Goal: Transaction & Acquisition: Purchase product/service

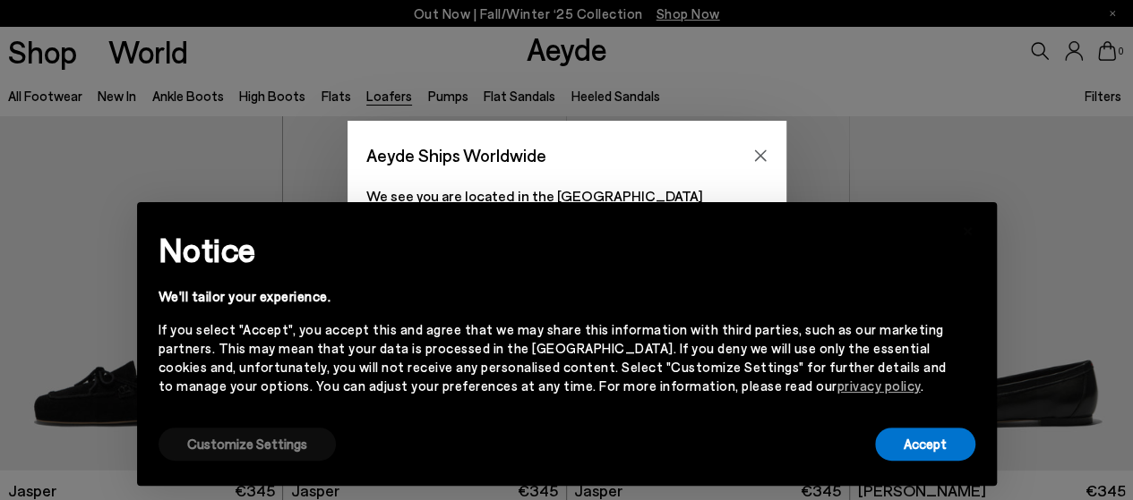
click at [224, 447] on button "Customize Settings" at bounding box center [246, 444] width 177 height 33
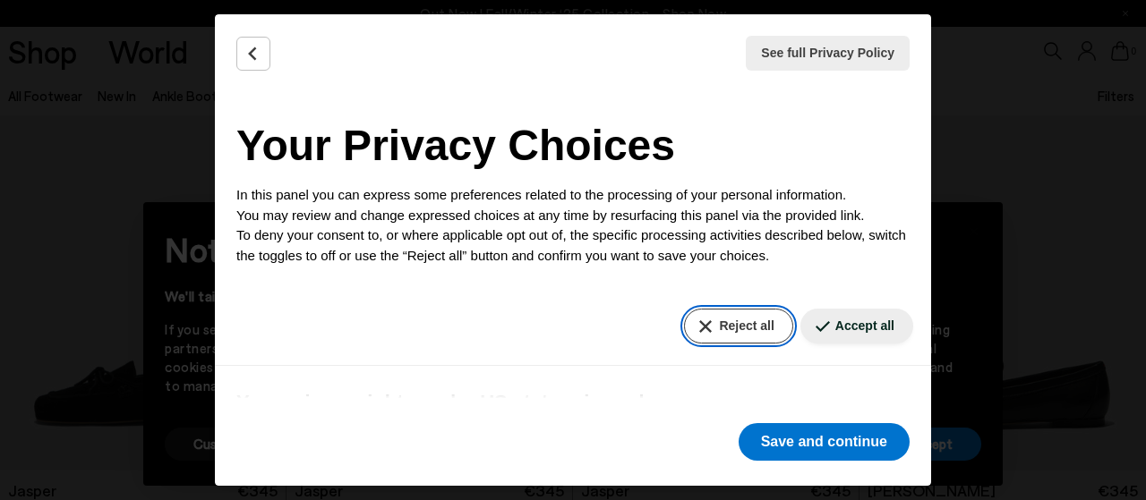
click at [724, 315] on button "Reject all" at bounding box center [738, 326] width 108 height 35
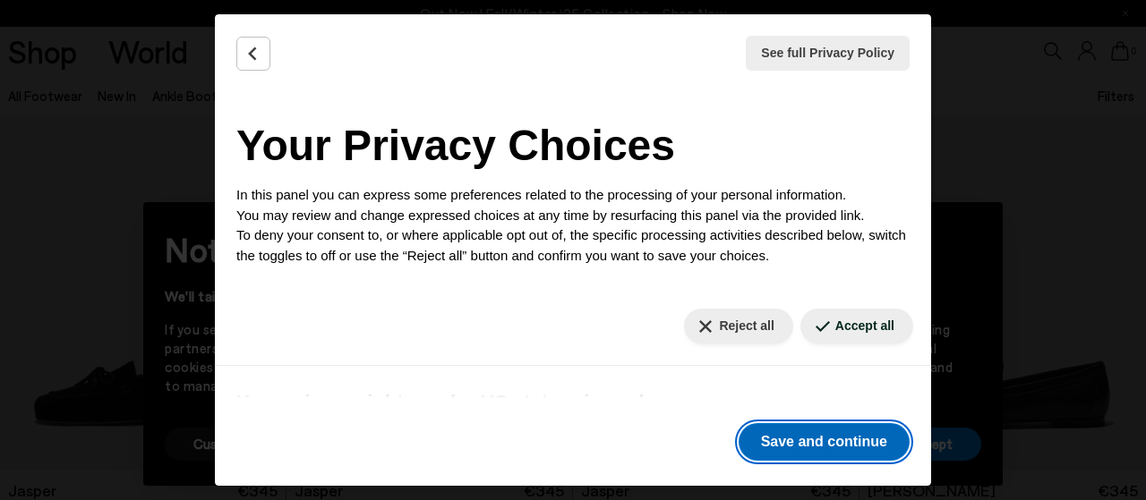
click at [784, 444] on button "Save and continue" at bounding box center [824, 442] width 171 height 38
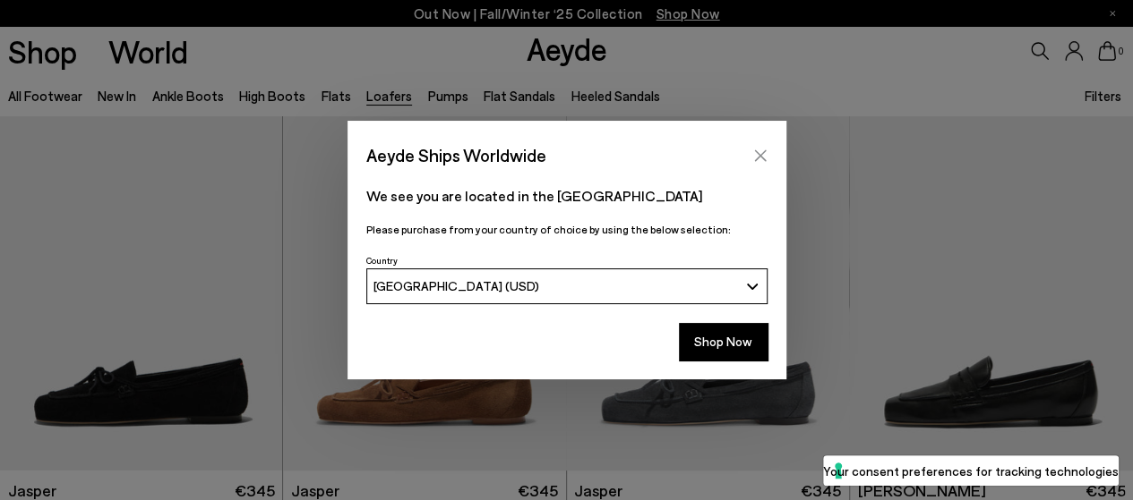
click at [759, 157] on icon "Close" at bounding box center [760, 156] width 12 height 12
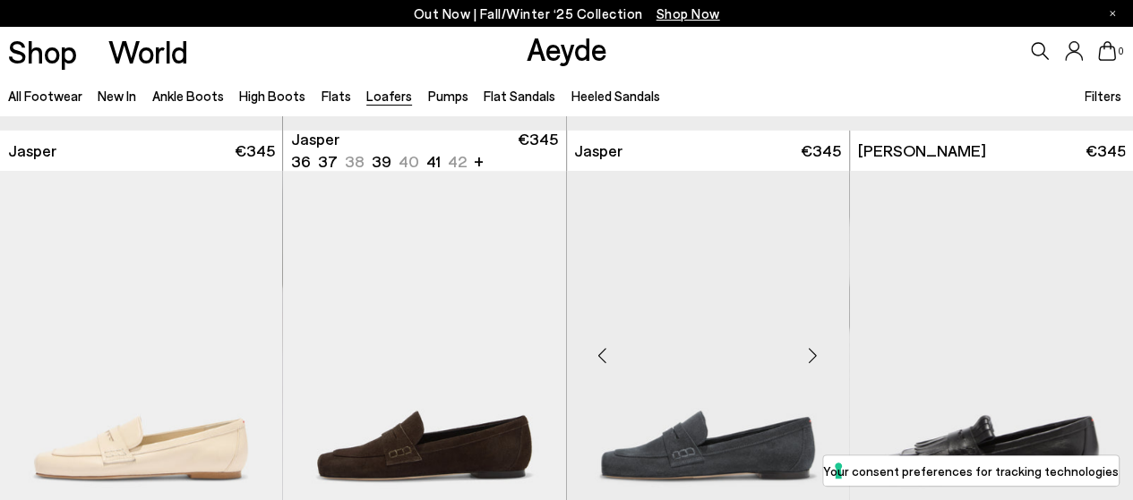
scroll to position [537, 0]
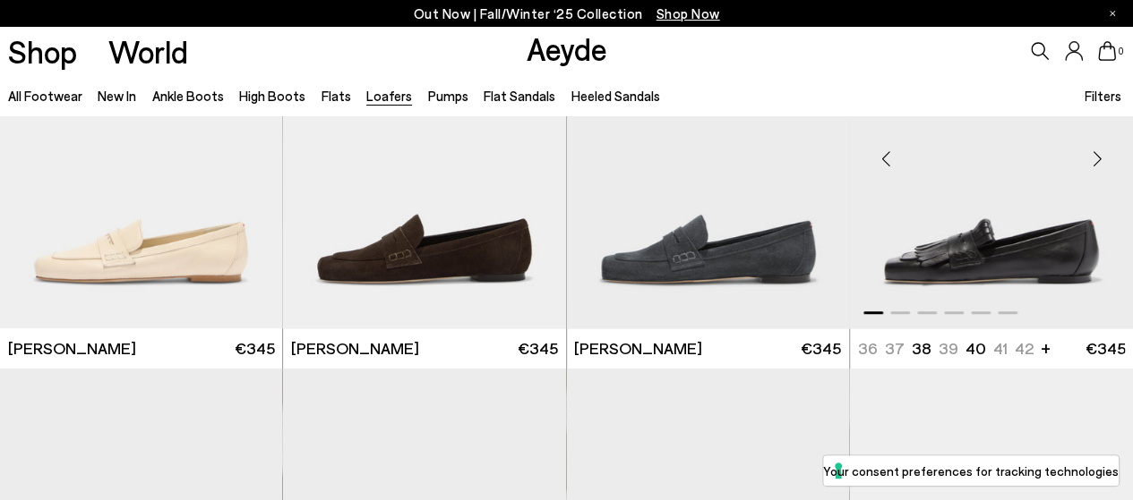
click at [996, 268] on img "1 / 6" at bounding box center [991, 151] width 283 height 355
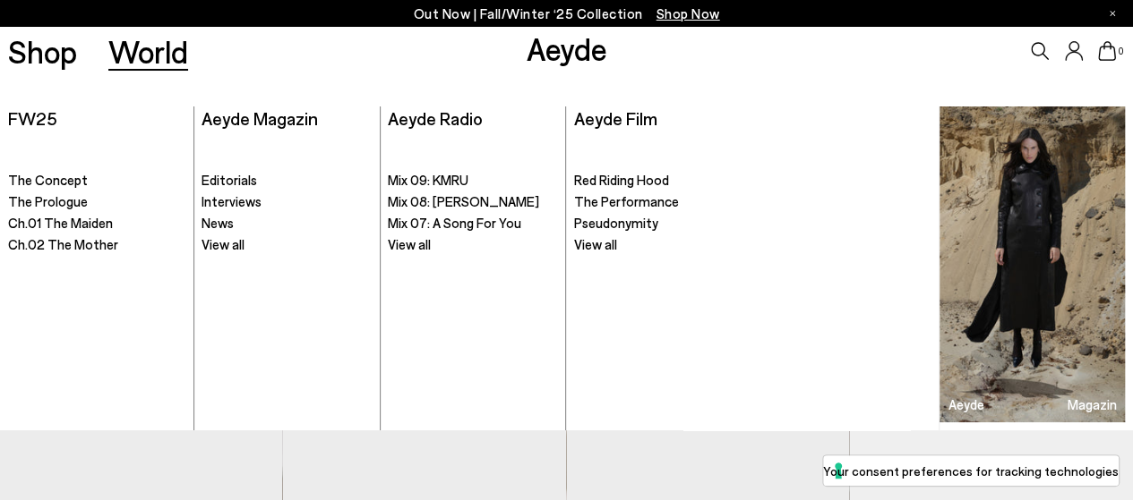
scroll to position [895, 0]
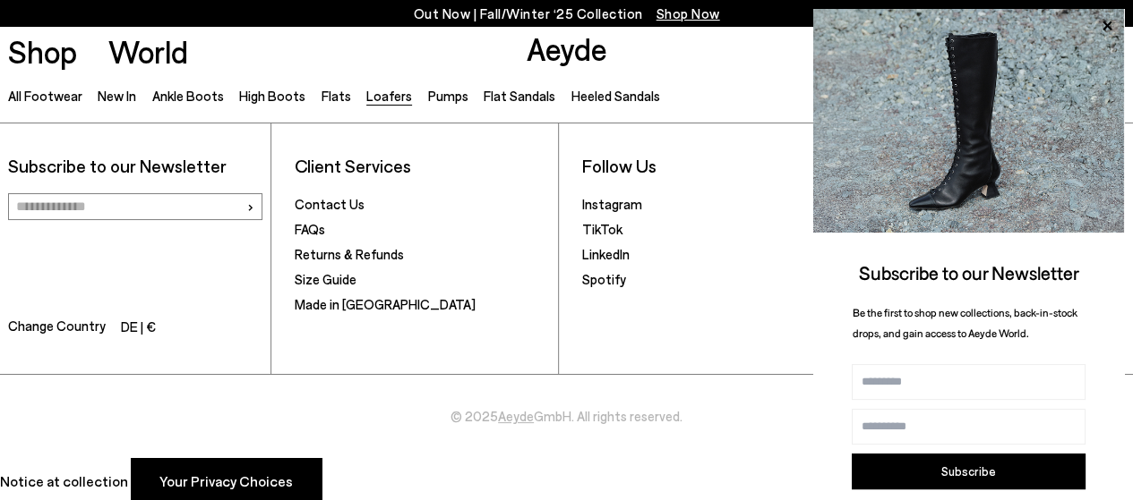
scroll to position [3383, 0]
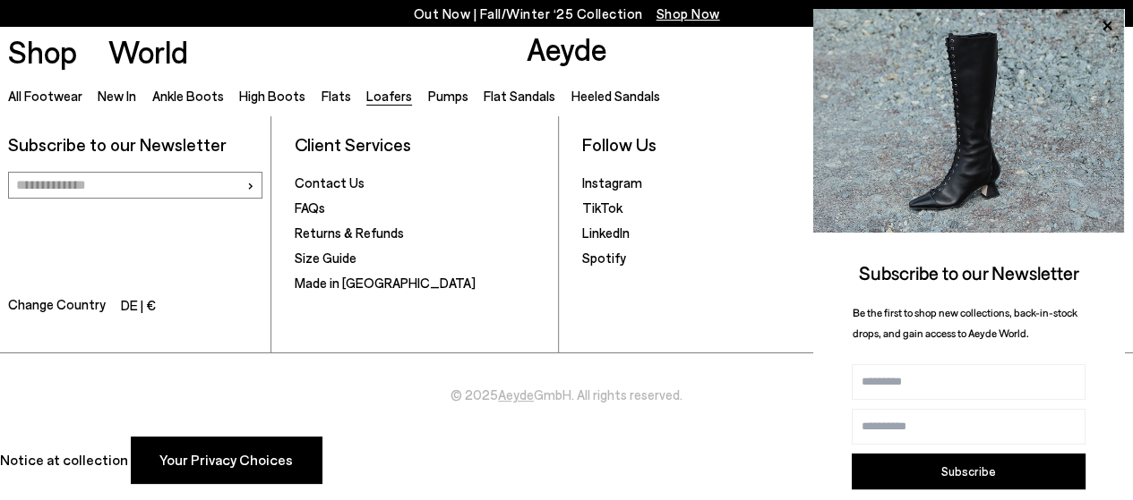
click at [380, 94] on link "Loafers" at bounding box center [389, 96] width 46 height 16
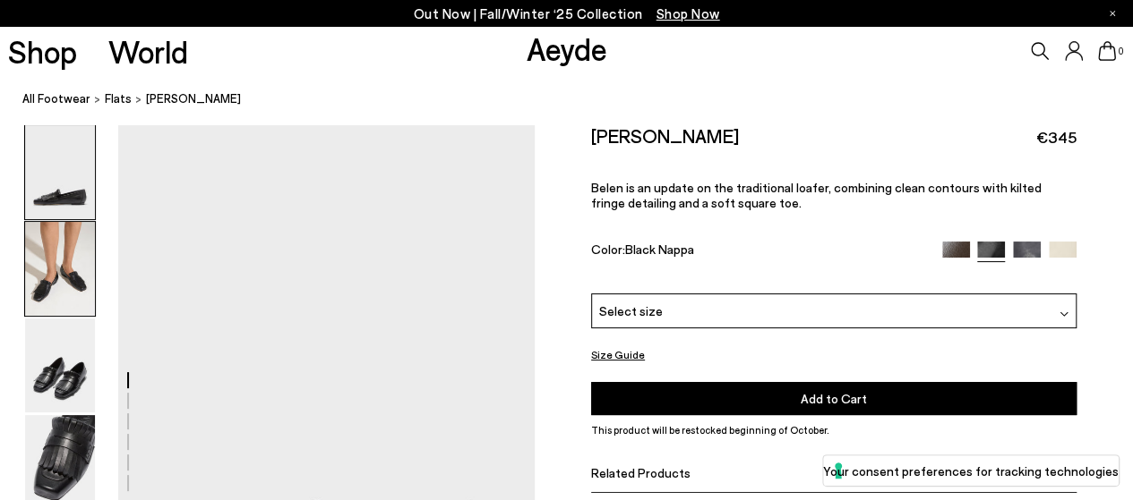
click at [61, 258] on img at bounding box center [60, 269] width 70 height 94
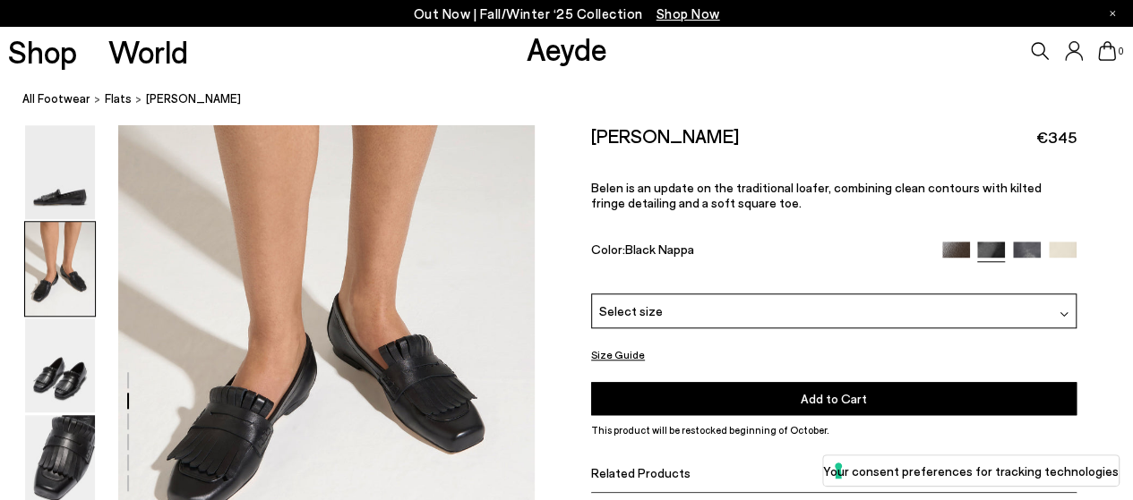
scroll to position [738, 0]
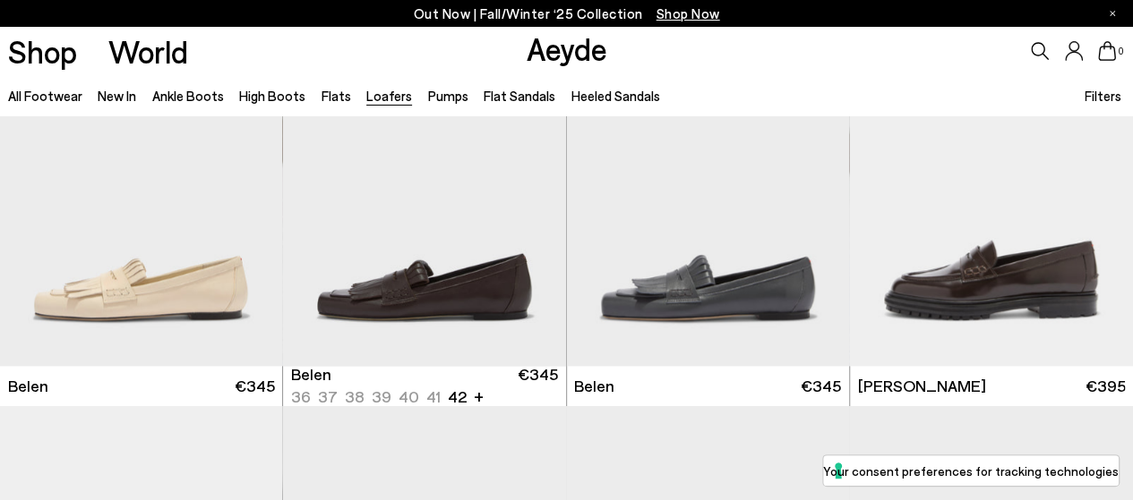
scroll to position [1253, 0]
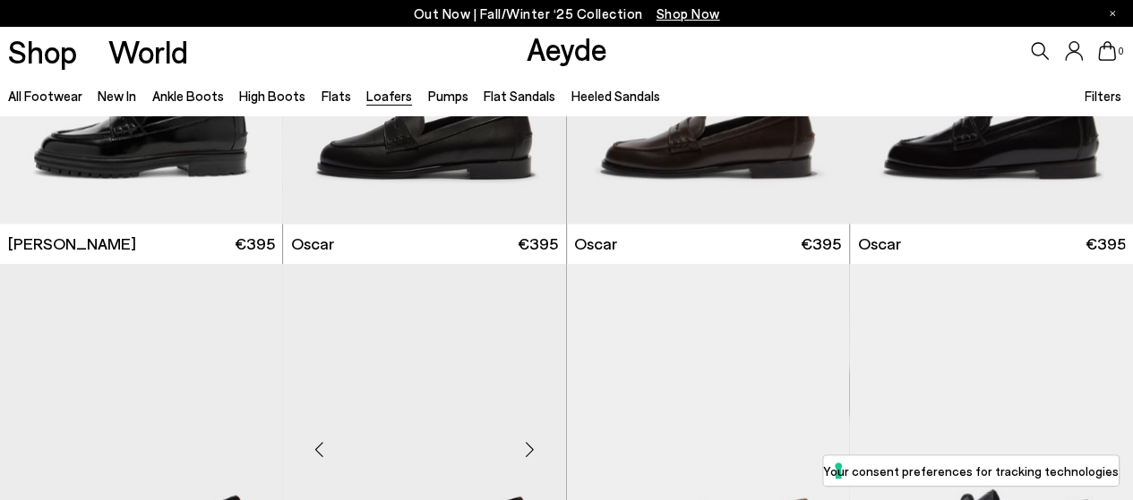
scroll to position [1343, 0]
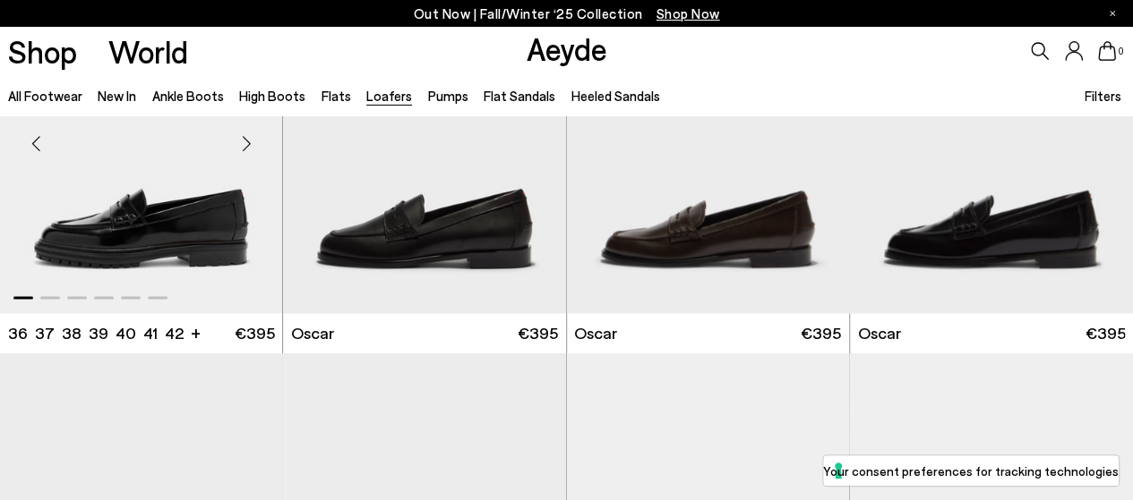
click at [164, 227] on img "1 / 6" at bounding box center [141, 136] width 283 height 355
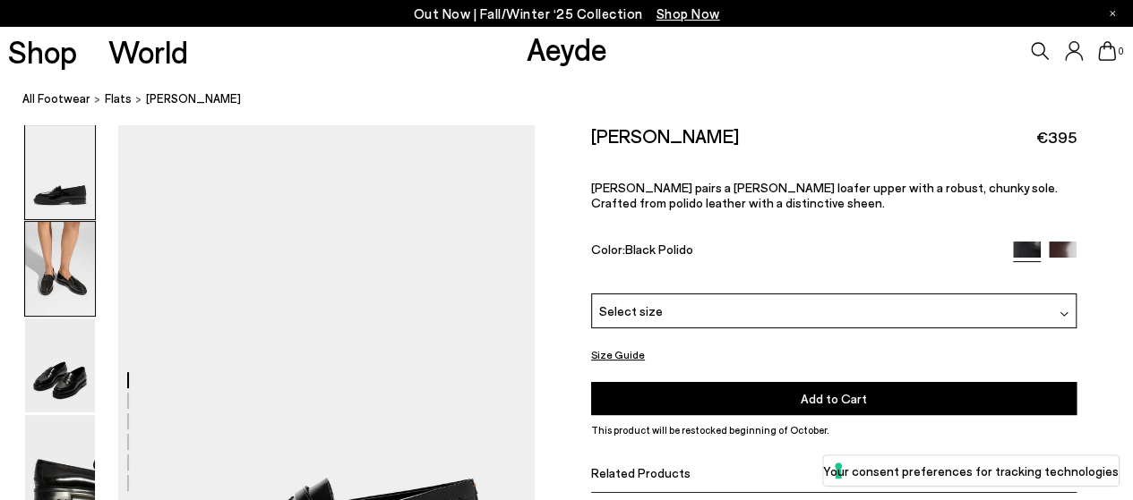
click at [58, 262] on img at bounding box center [60, 269] width 70 height 94
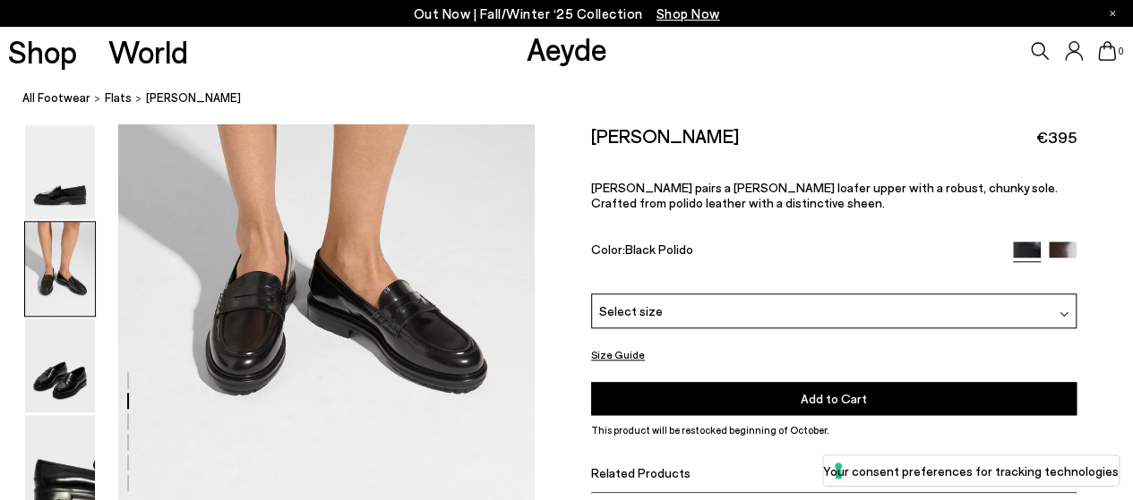
scroll to position [738, 0]
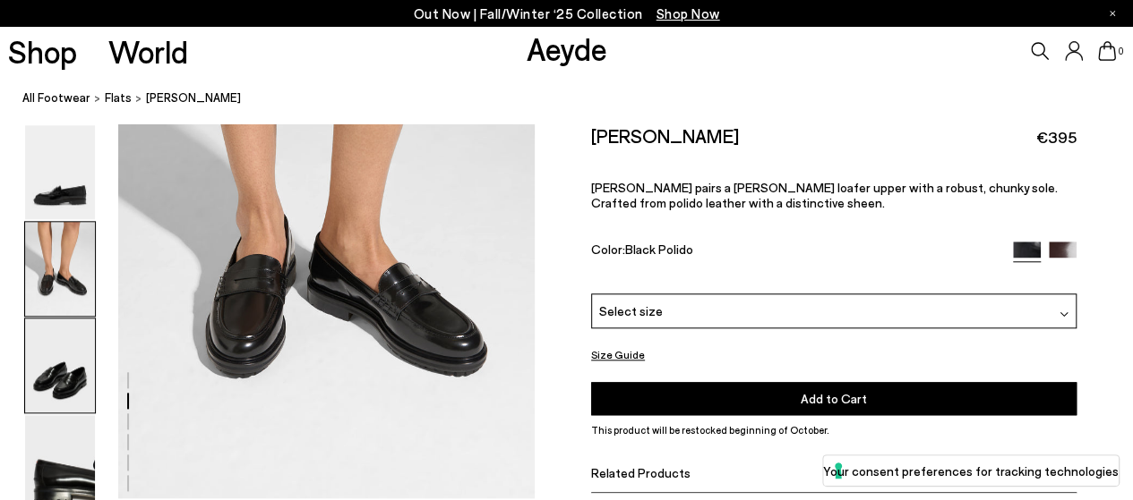
click at [80, 388] on img at bounding box center [60, 366] width 70 height 94
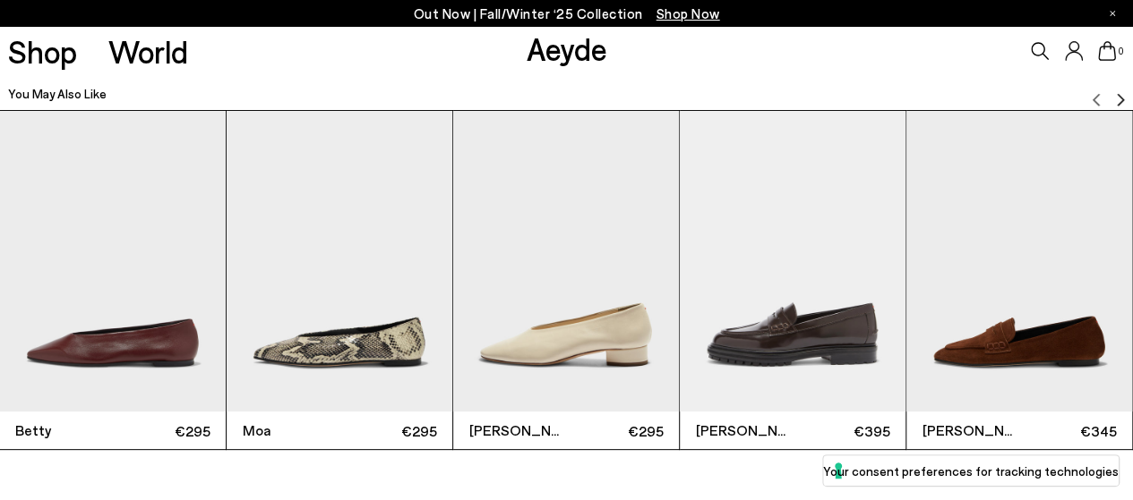
scroll to position [3622, 0]
